Goal: Information Seeking & Learning: Learn about a topic

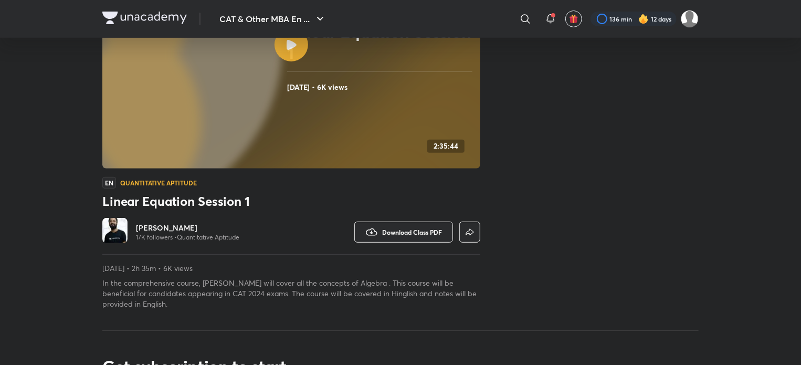
scroll to position [116, 0]
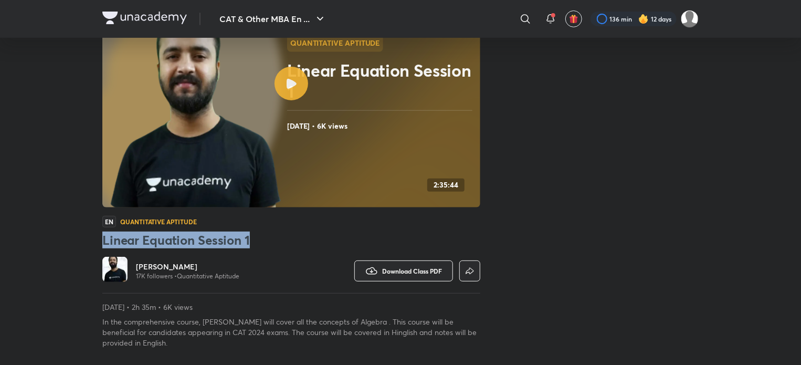
drag, startPoint x: 378, startPoint y: 246, endPoint x: 351, endPoint y: 225, distance: 34.9
click at [351, 225] on div "Quantitative Aptitude Linear Equation Session 1 May 1, 2024 • 6K views 2:35:44 …" at bounding box center [291, 154] width 378 height 388
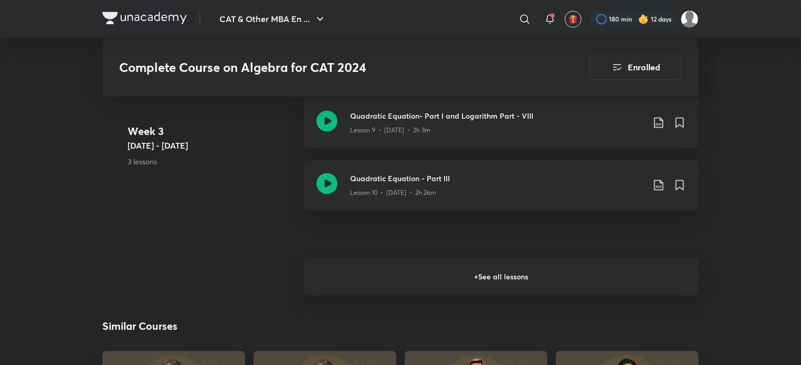
scroll to position [1037, 0]
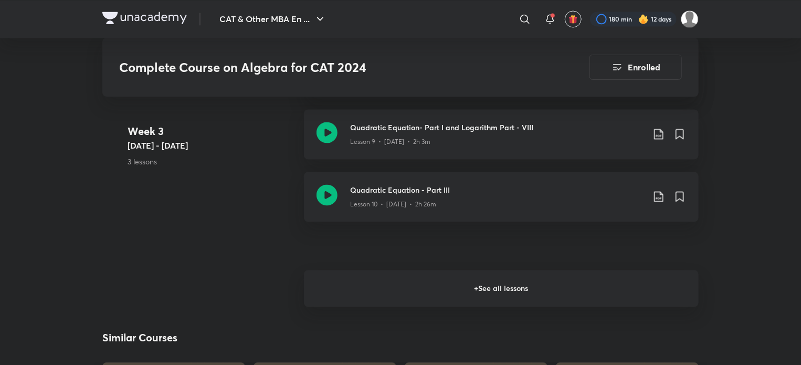
click at [475, 288] on h6 "+ See all lessons" at bounding box center [501, 288] width 395 height 37
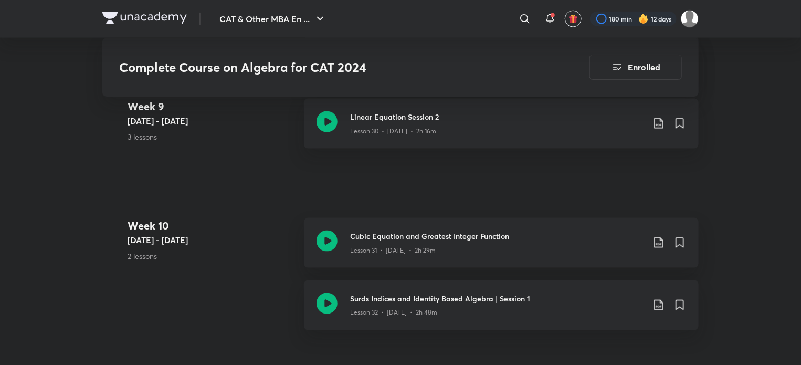
scroll to position [2700, 0]
click at [329, 237] on icon at bounding box center [327, 240] width 21 height 21
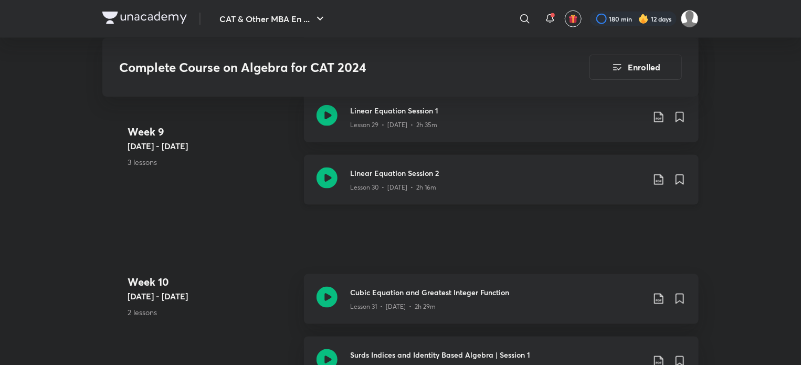
scroll to position [2641, 0]
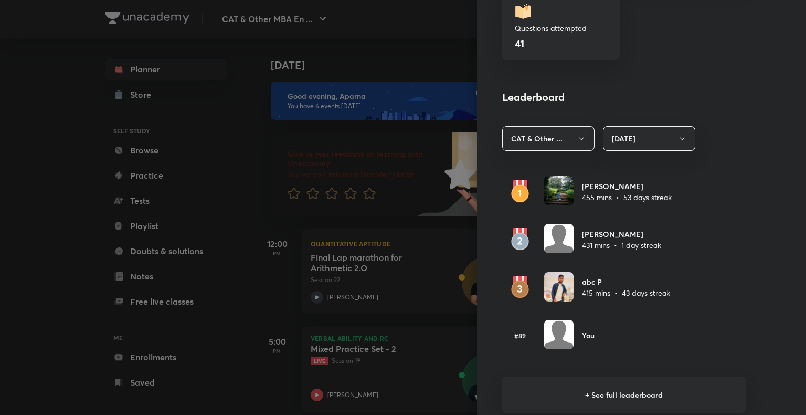
scroll to position [533, 0]
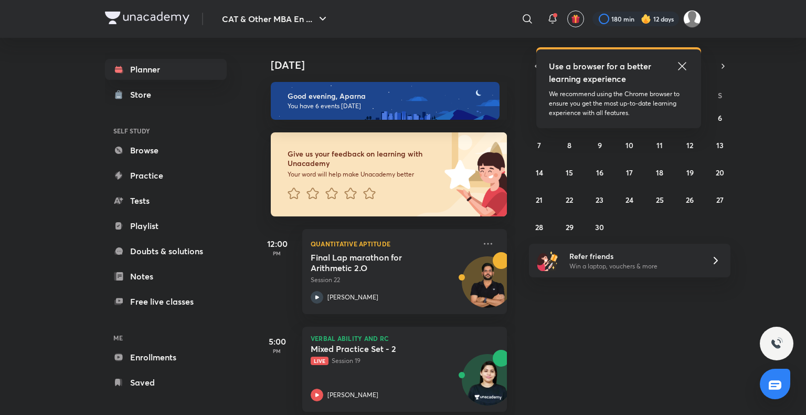
scroll to position [207, 0]
